Goal: Find specific page/section

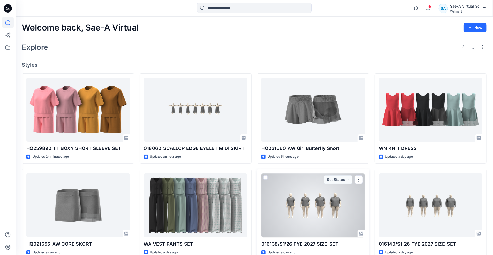
click at [316, 200] on div at bounding box center [313, 205] width 104 height 64
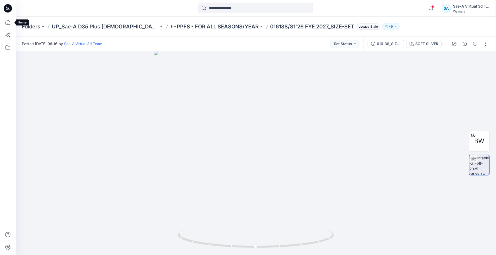
drag, startPoint x: 8, startPoint y: 24, endPoint x: 14, endPoint y: 24, distance: 5.2
click at [8, 24] on icon at bounding box center [7, 22] width 11 height 11
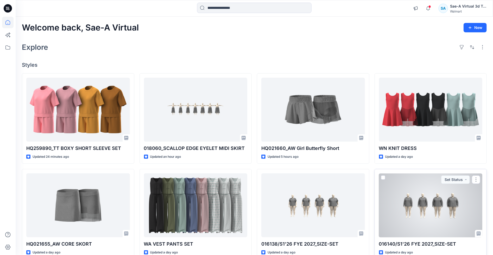
click at [423, 195] on div at bounding box center [431, 205] width 104 height 64
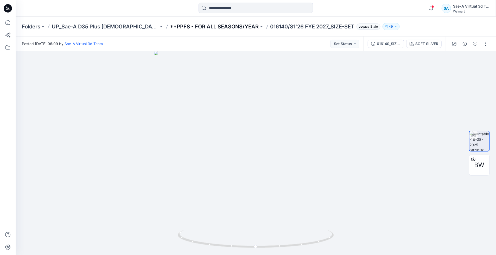
click at [225, 27] on p "**PPFS - FOR ALL SEASONS/YEAR" at bounding box center [214, 26] width 89 height 7
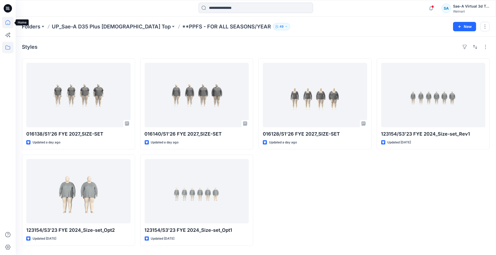
click at [10, 21] on icon at bounding box center [7, 22] width 11 height 11
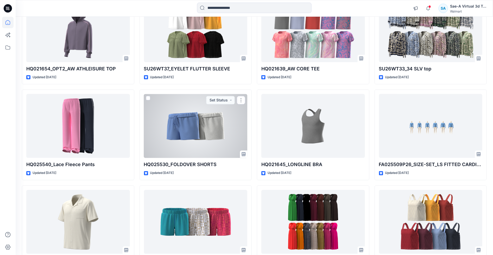
scroll to position [824, 0]
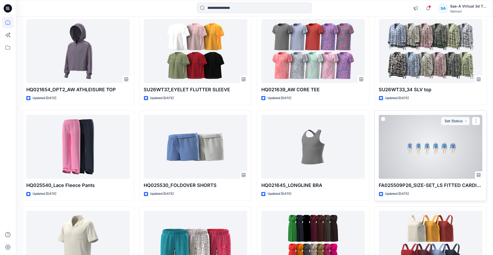
click at [429, 166] on div at bounding box center [431, 147] width 104 height 64
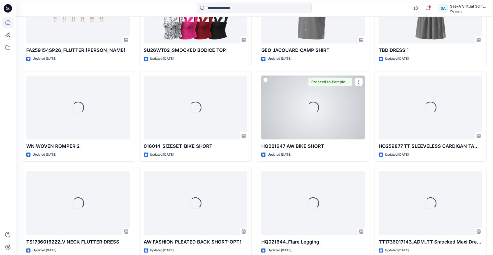
scroll to position [1216, 0]
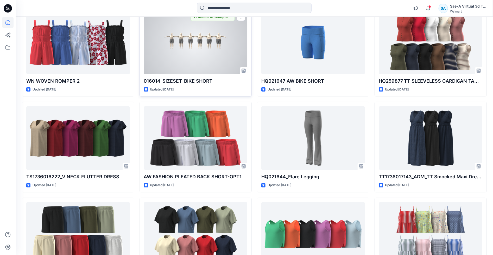
click at [182, 55] on div at bounding box center [196, 42] width 104 height 64
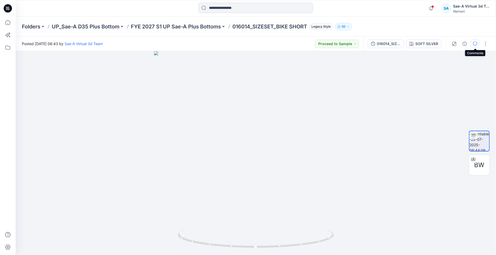
click at [475, 45] on icon "button" at bounding box center [475, 44] width 4 height 4
